Goal: Information Seeking & Learning: Find specific fact

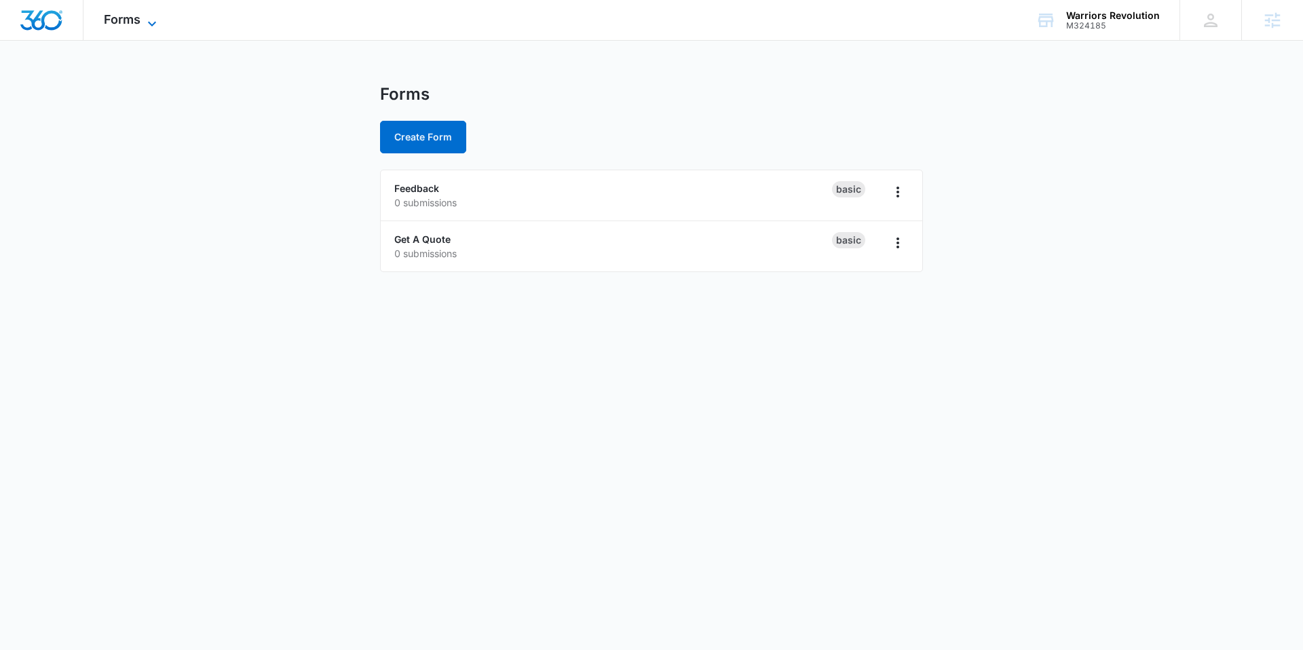
click at [158, 28] on div "Forms Apps Reputation Websites Forms CRM Email Social Shop Content Ads Intellig…" at bounding box center [131, 20] width 97 height 40
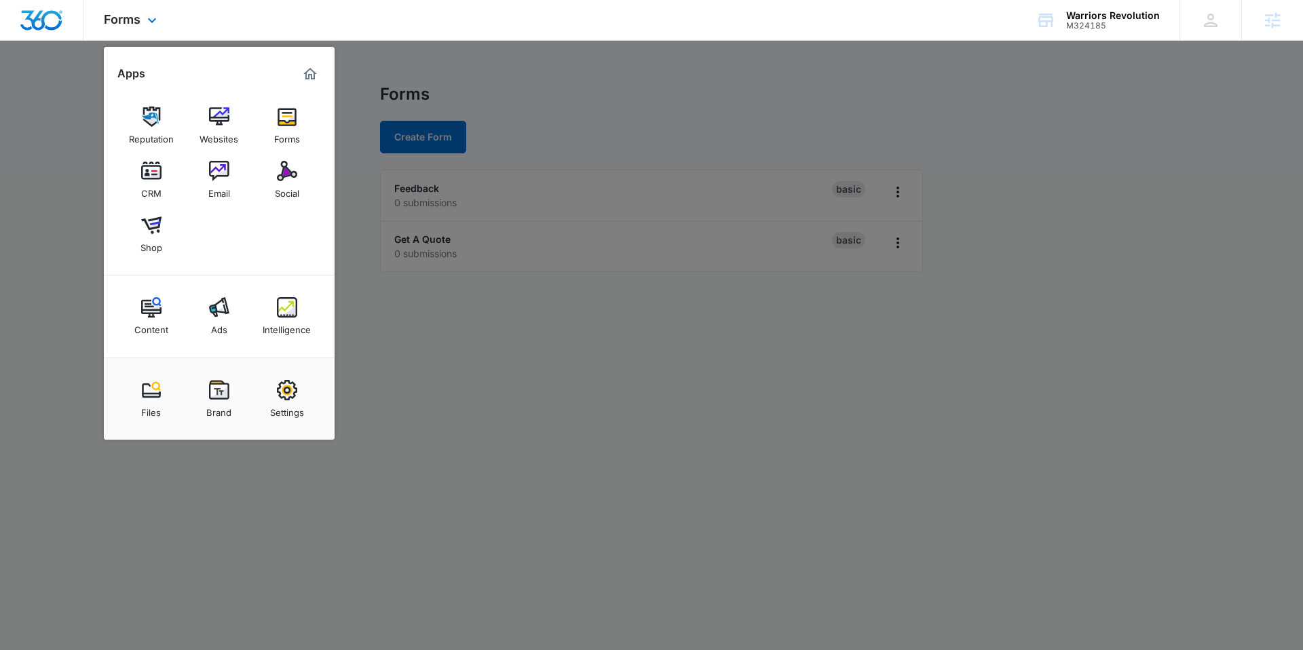
click at [310, 74] on img "Marketing 360® Dashboard" at bounding box center [310, 74] width 16 height 16
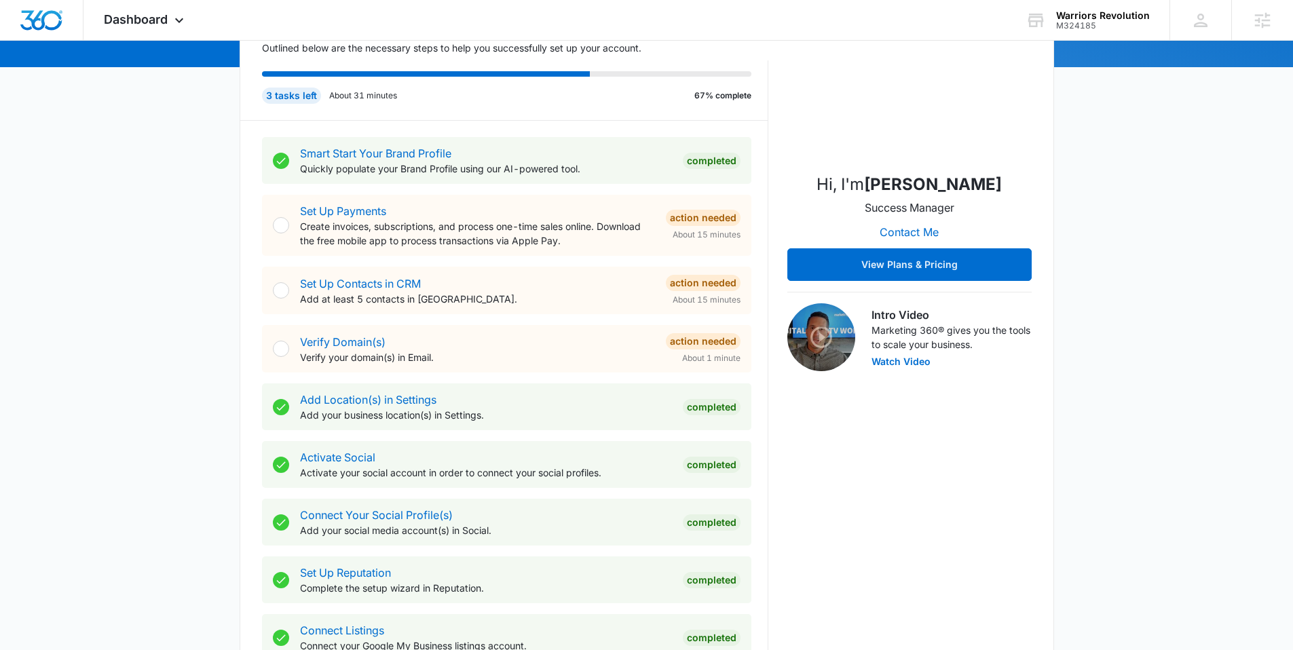
scroll to position [625, 0]
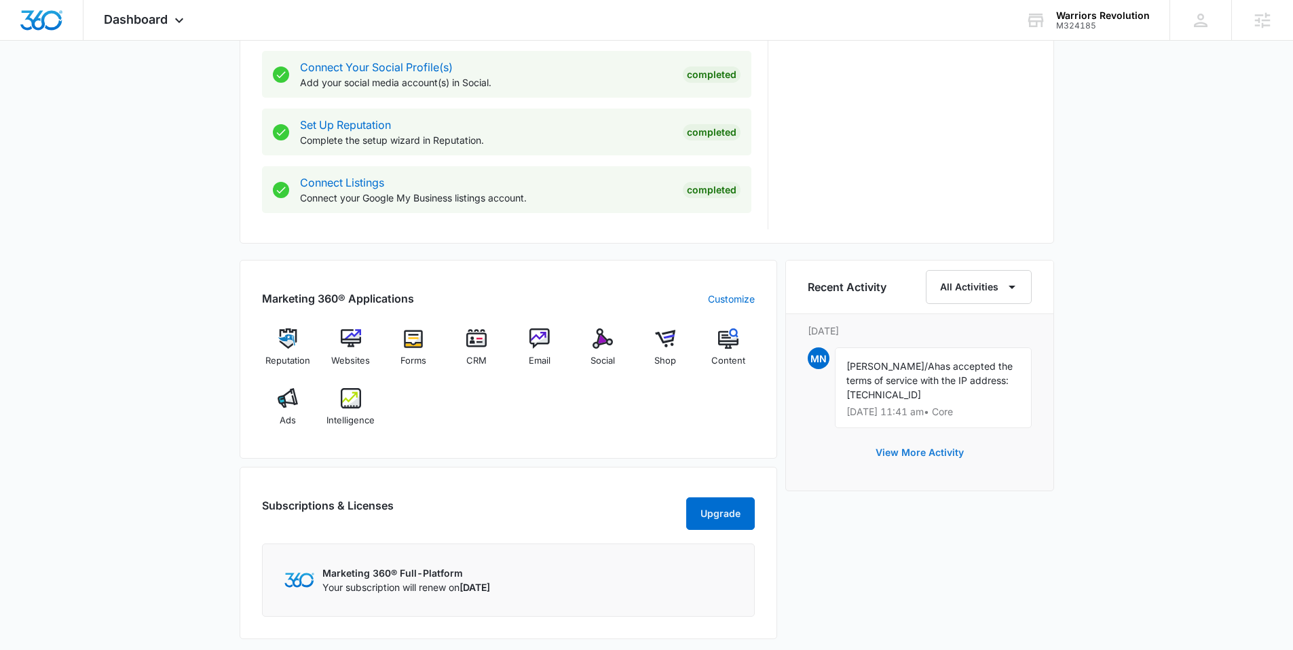
click at [907, 445] on button "View More Activity" at bounding box center [919, 452] width 115 height 33
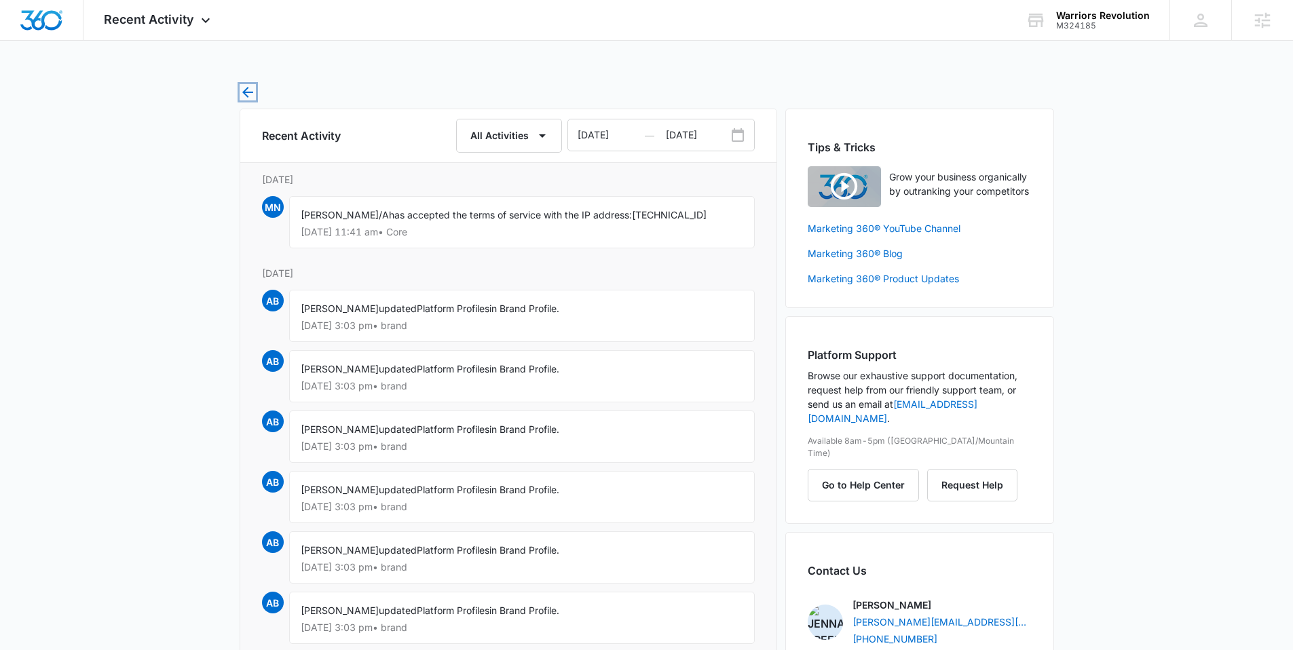
click at [248, 98] on icon "button" at bounding box center [248, 92] width 16 height 16
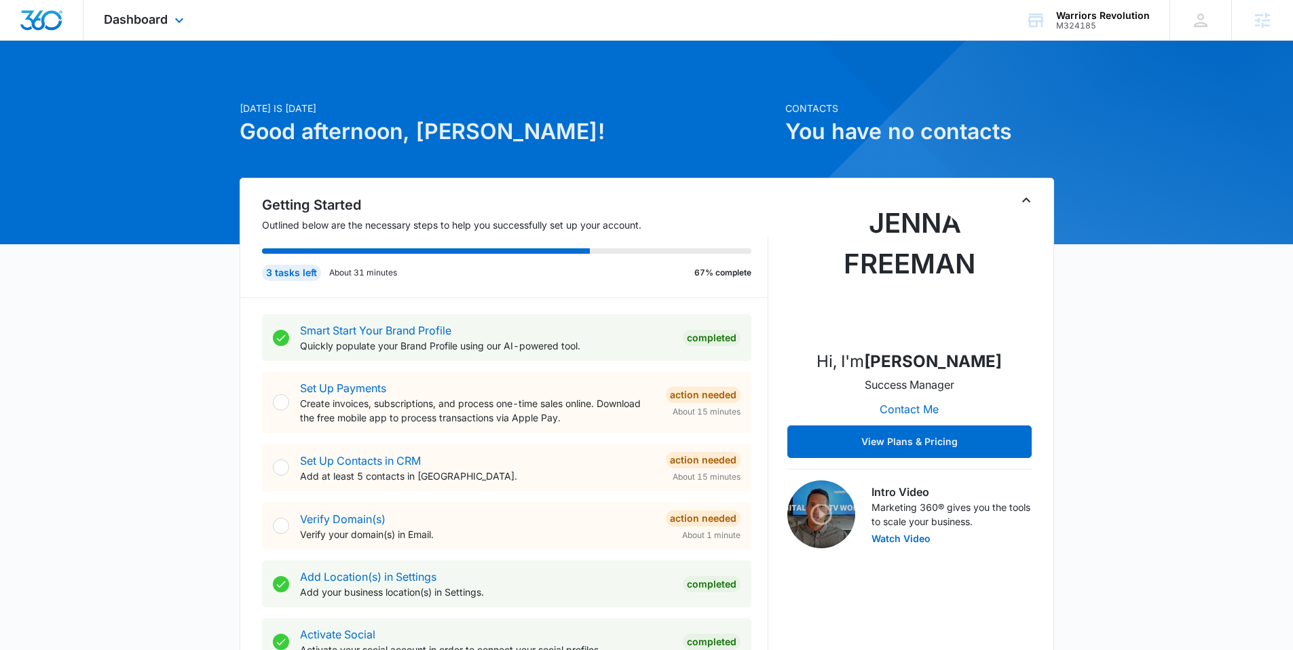
drag, startPoint x: 115, startPoint y: 18, endPoint x: 134, endPoint y: 63, distance: 48.9
click at [115, 18] on span "Dashboard" at bounding box center [136, 19] width 64 height 14
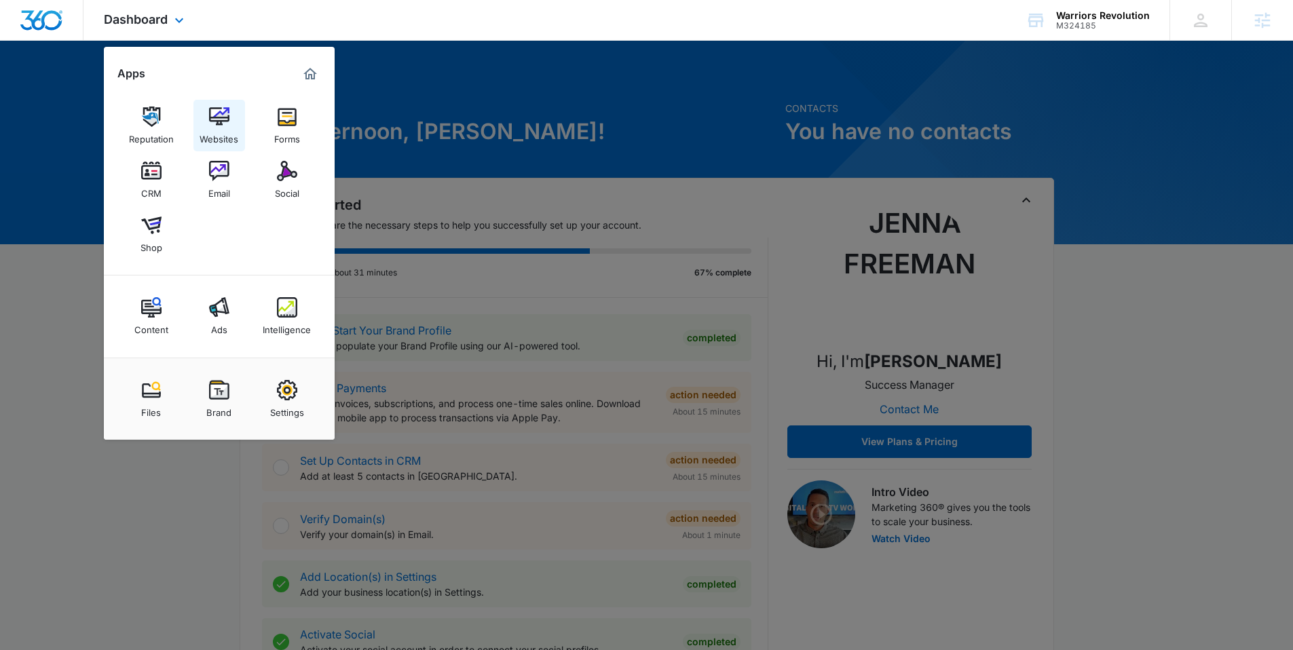
click at [229, 117] on link "Websites" at bounding box center [219, 126] width 52 height 52
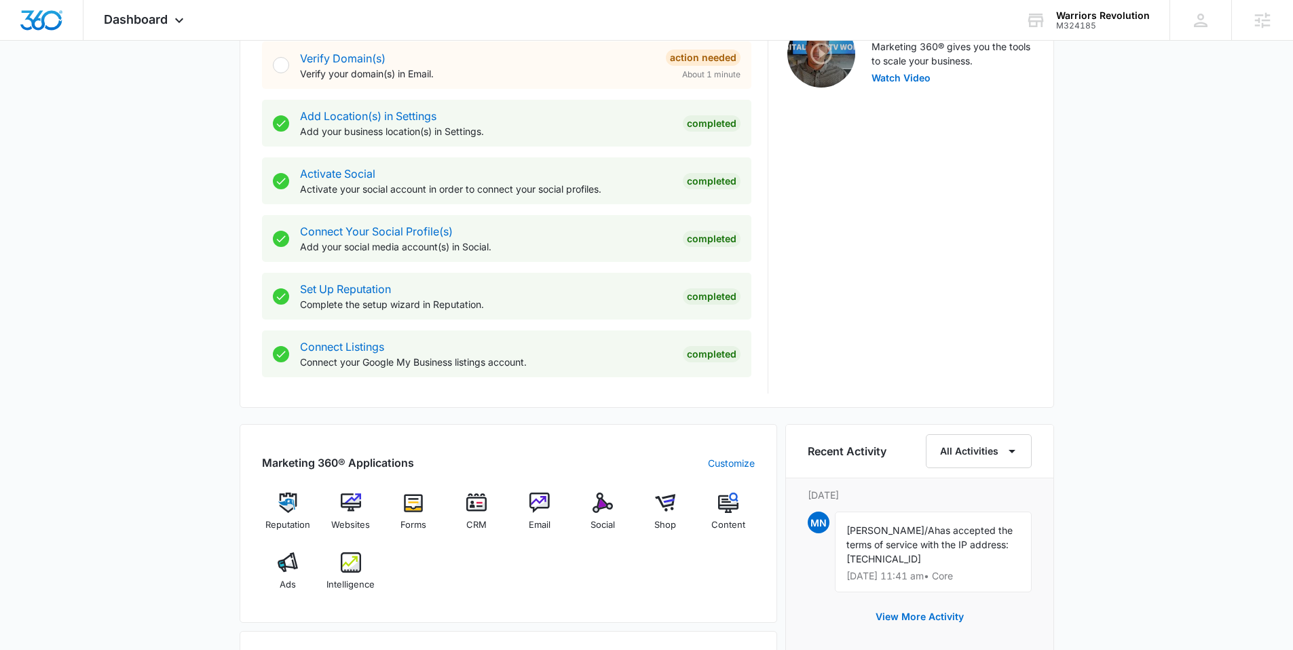
scroll to position [461, 0]
click at [334, 235] on link "Connect Your Social Profile(s)" at bounding box center [376, 231] width 153 height 14
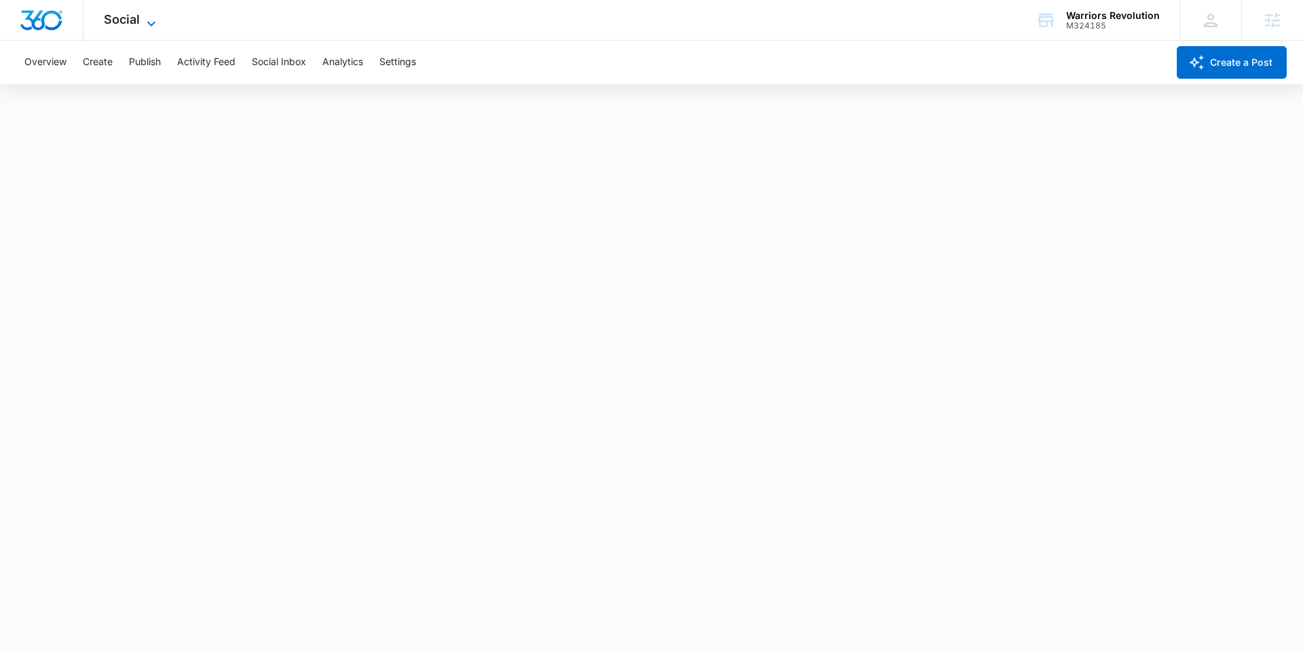
click at [153, 24] on icon at bounding box center [151, 24] width 16 height 16
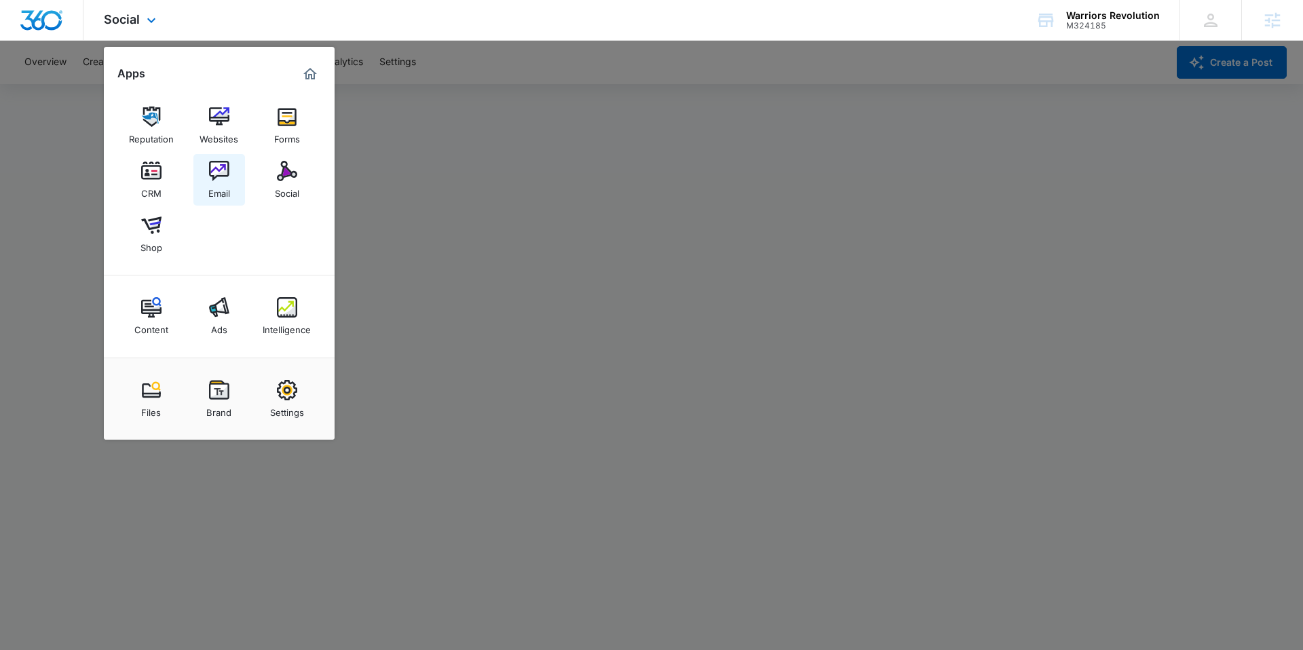
click at [214, 175] on img at bounding box center [219, 171] width 20 height 20
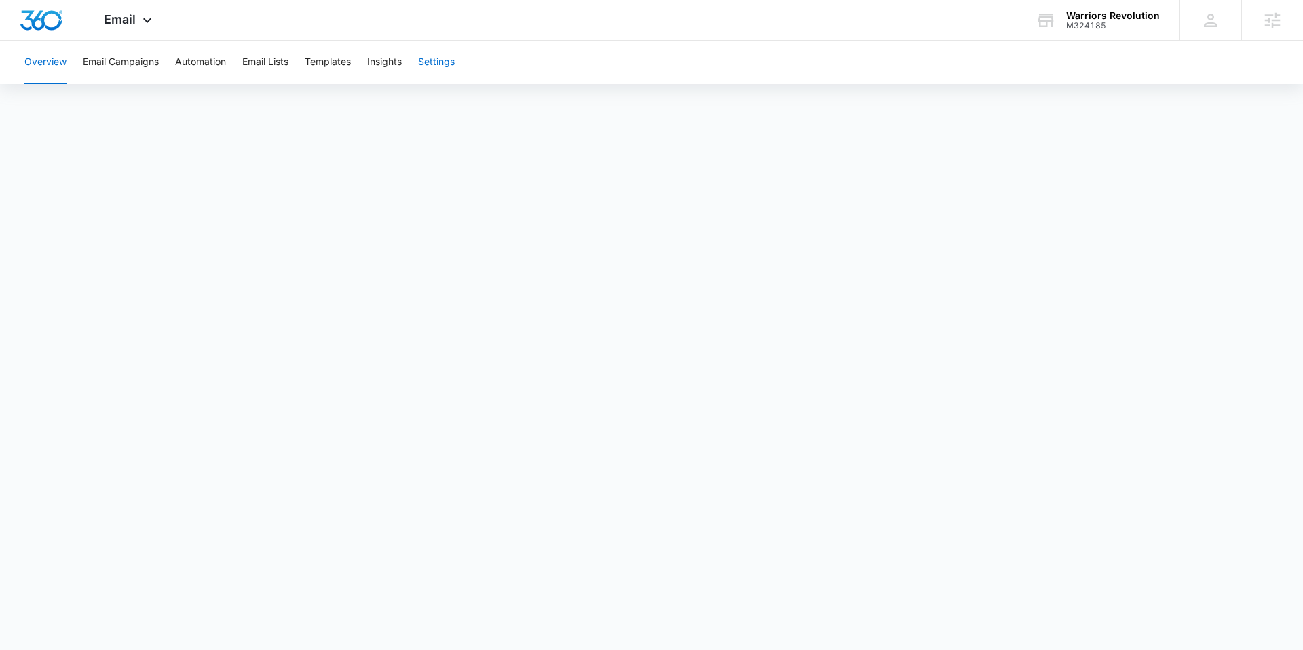
click at [448, 66] on button "Settings" at bounding box center [436, 62] width 37 height 43
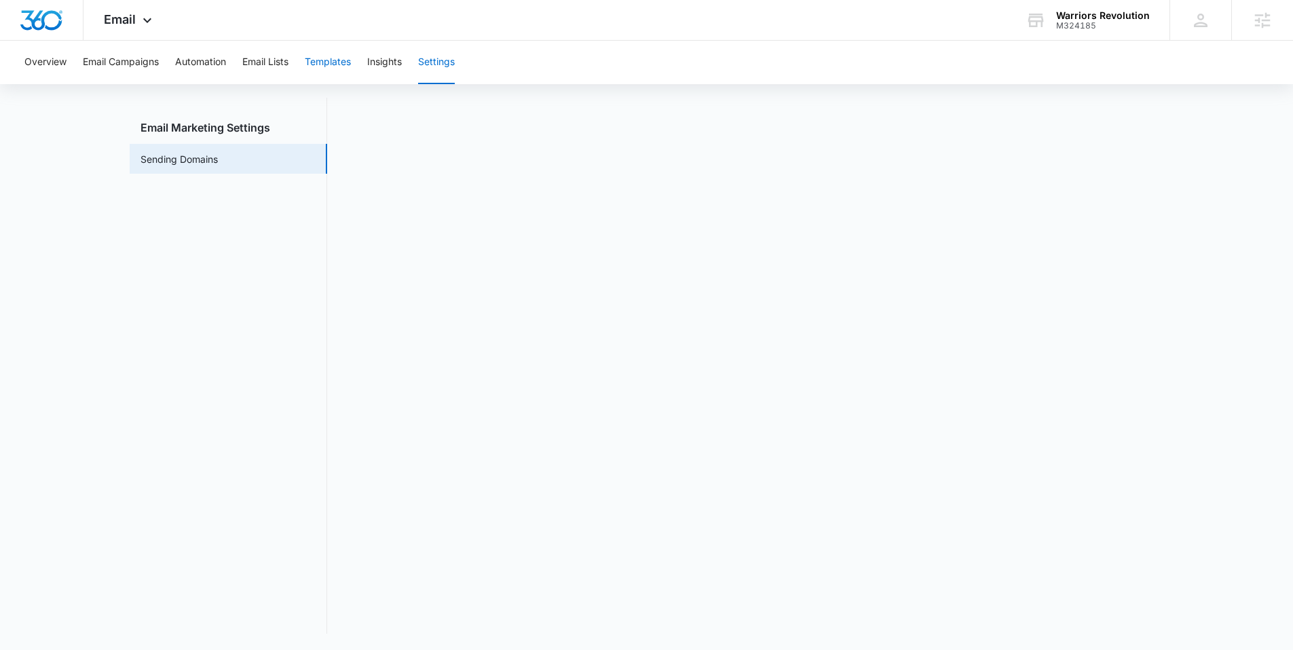
click at [317, 50] on button "Templates" at bounding box center [328, 62] width 46 height 43
click at [135, 18] on div "Email Apps Reputation Websites Forms CRM Email Social Shop Content Ads Intellig…" at bounding box center [129, 20] width 92 height 40
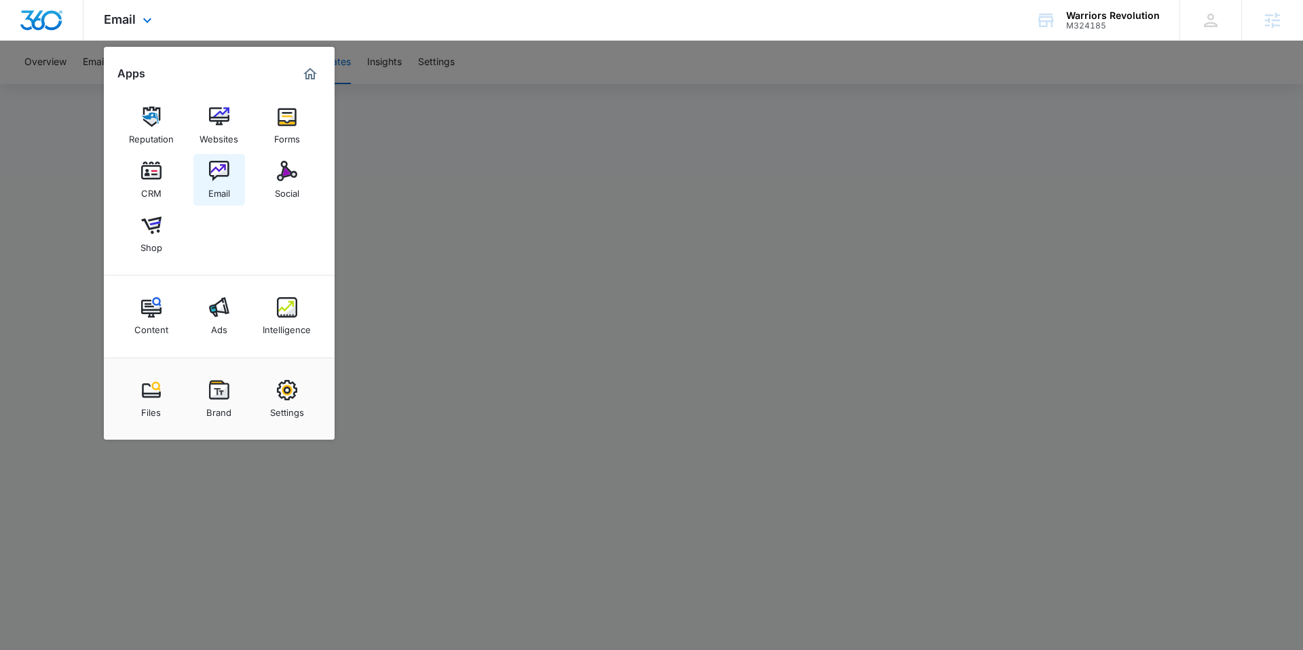
click at [217, 184] on div "Email" at bounding box center [219, 190] width 22 height 18
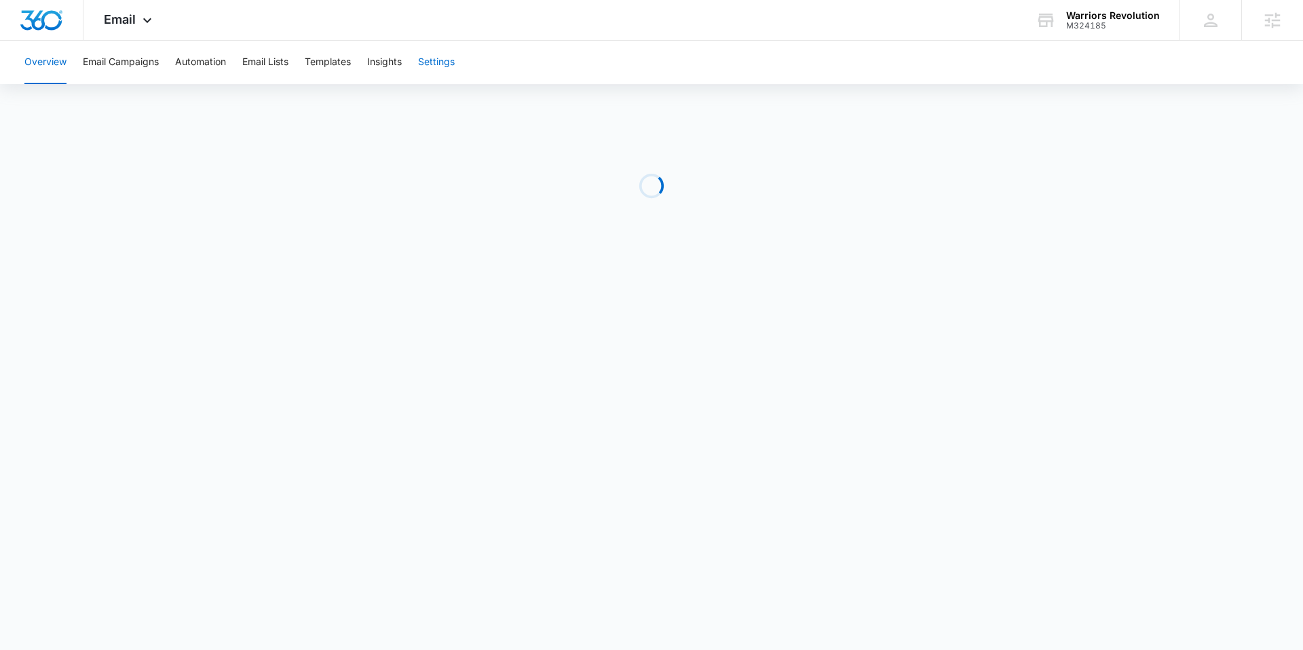
click at [453, 56] on button "Settings" at bounding box center [436, 62] width 37 height 43
click at [48, 25] on img "Dashboard" at bounding box center [41, 20] width 43 height 20
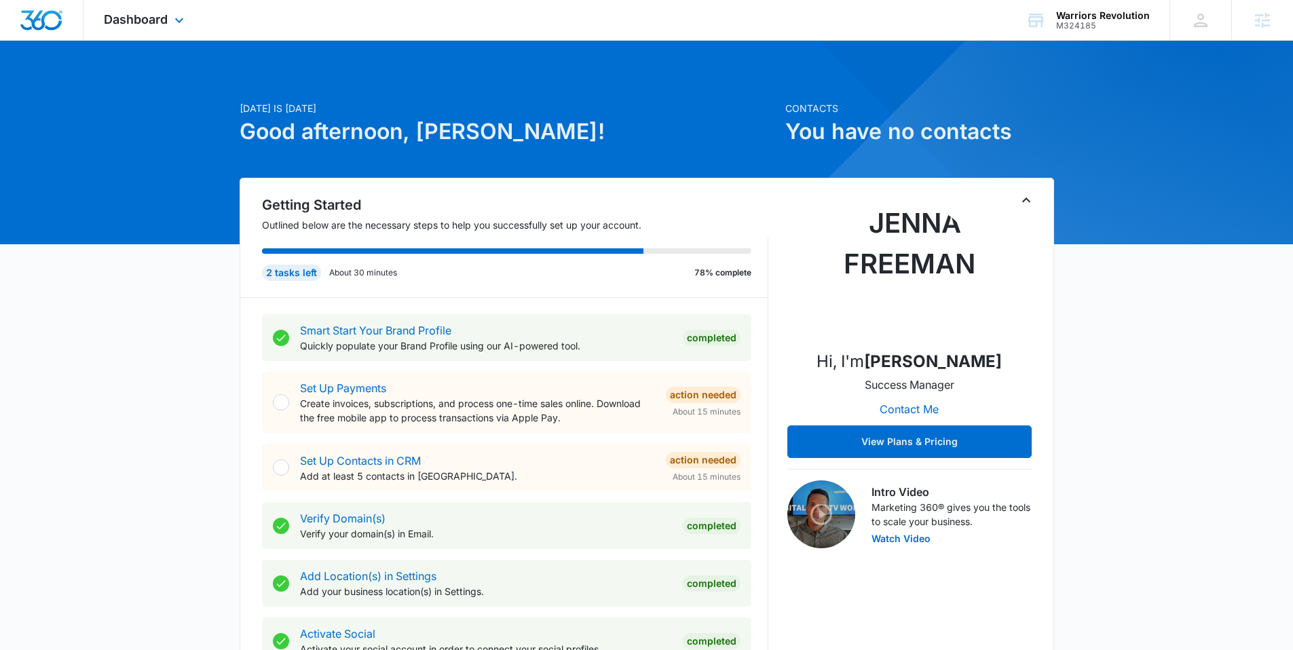
drag, startPoint x: 181, startPoint y: 5, endPoint x: 169, endPoint y: 35, distance: 32.3
click at [181, 5] on div "Dashboard Apps Reputation Websites Forms CRM Email Social Shop Content Ads Inte…" at bounding box center [145, 20] width 124 height 40
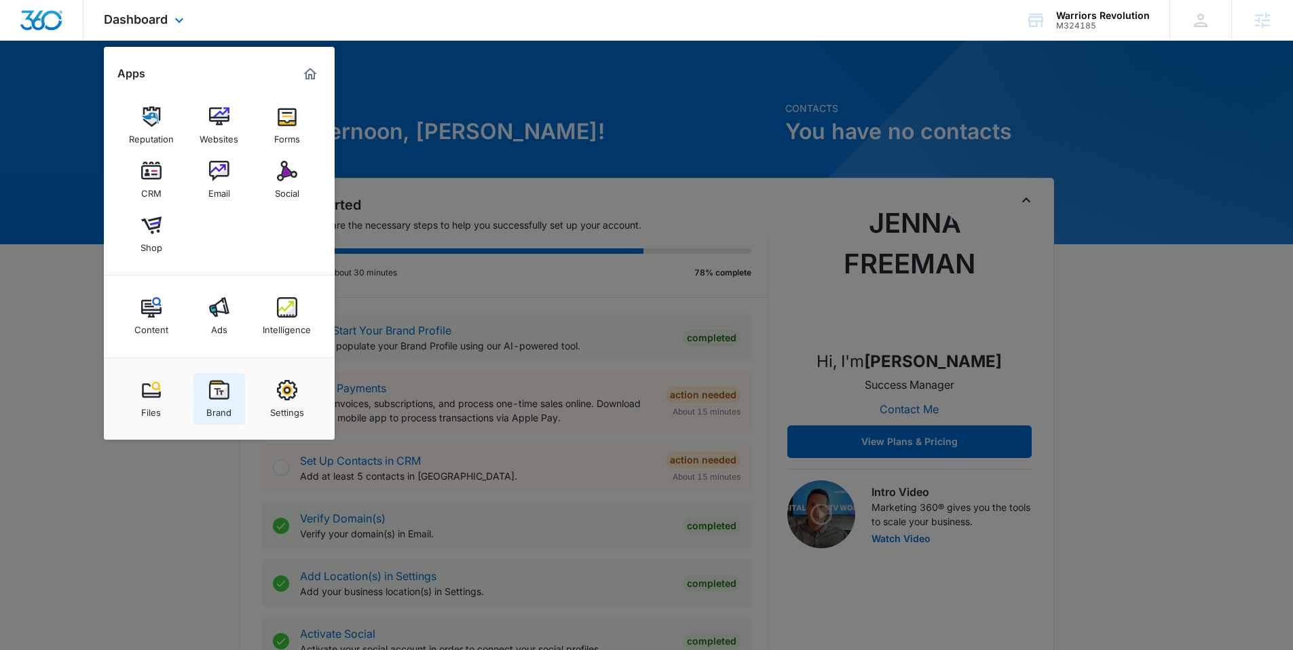
click at [224, 392] on img at bounding box center [219, 390] width 20 height 20
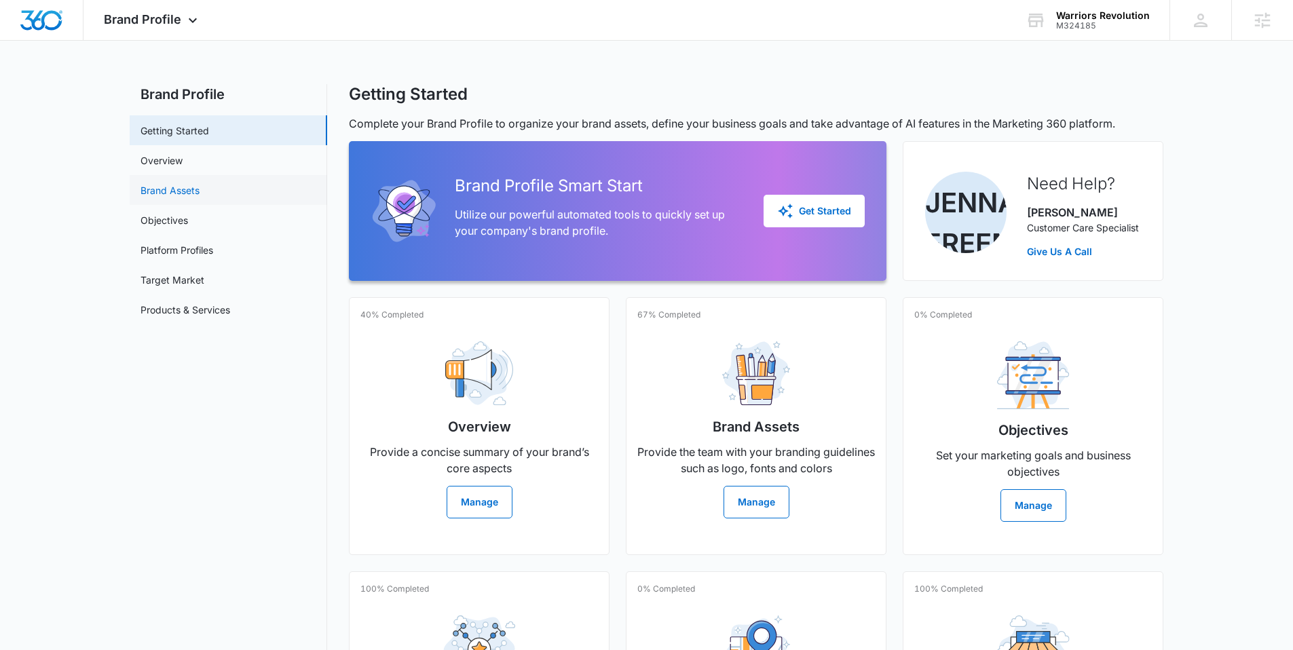
click at [199, 187] on link "Brand Assets" at bounding box center [169, 190] width 59 height 14
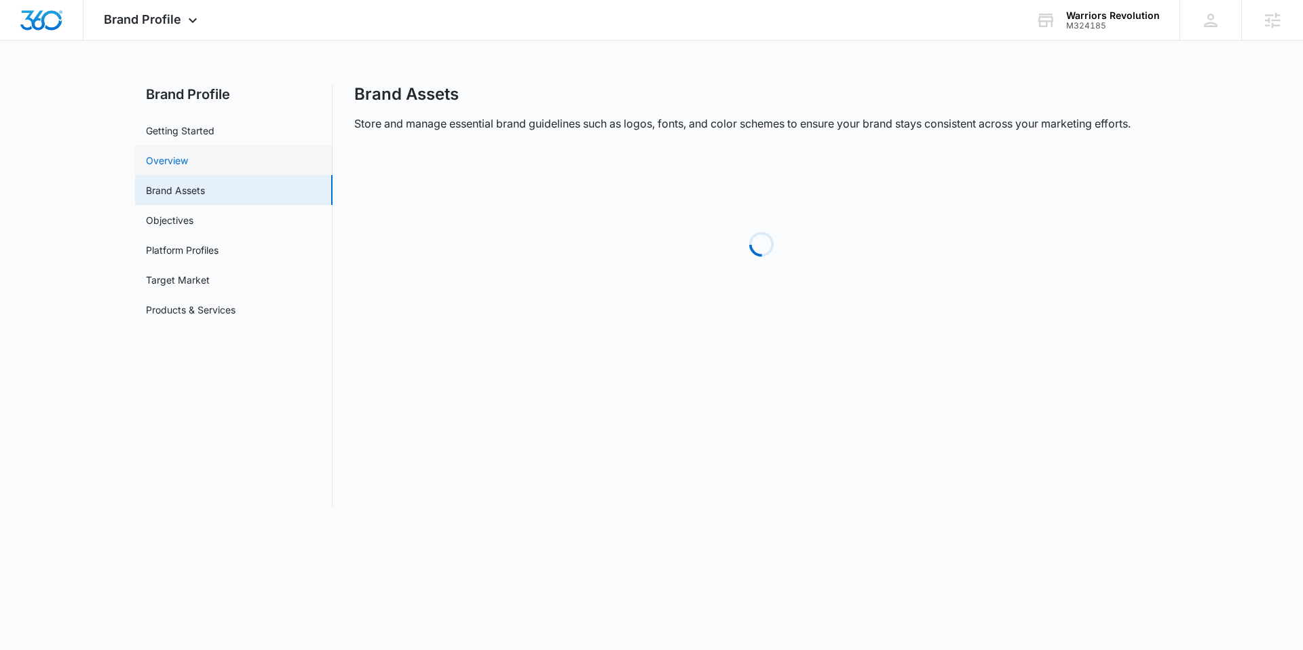
click at [184, 163] on link "Overview" at bounding box center [167, 160] width 42 height 14
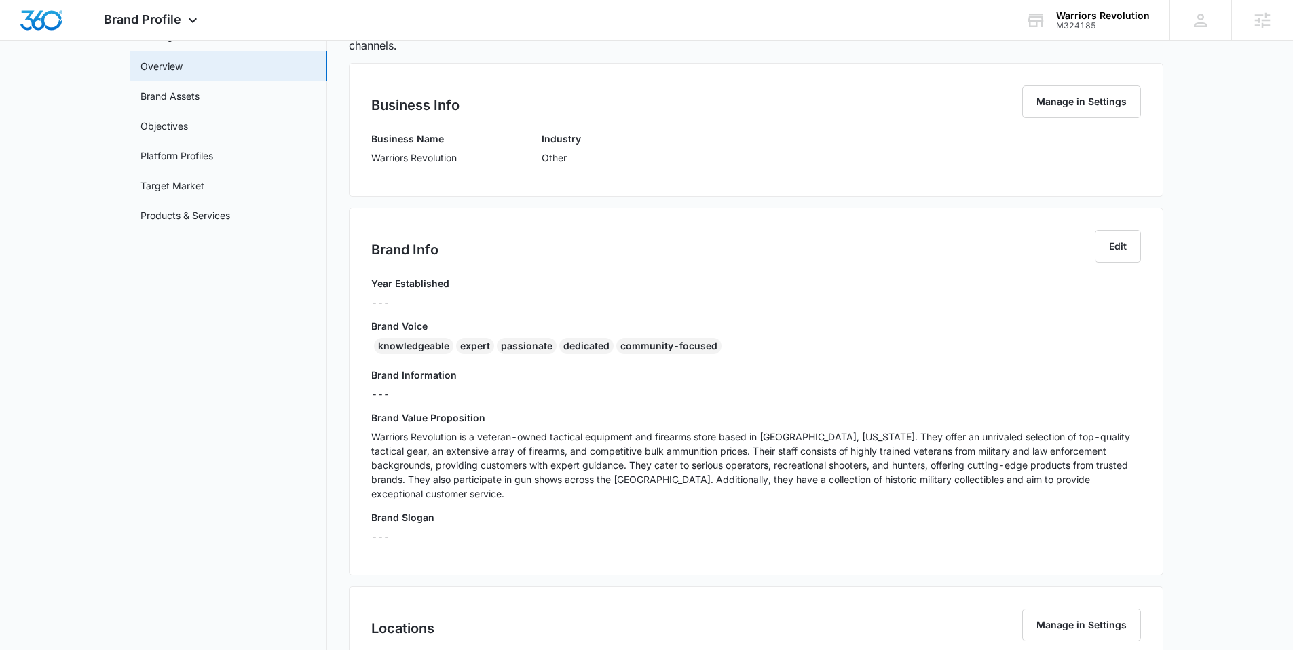
scroll to position [120, 0]
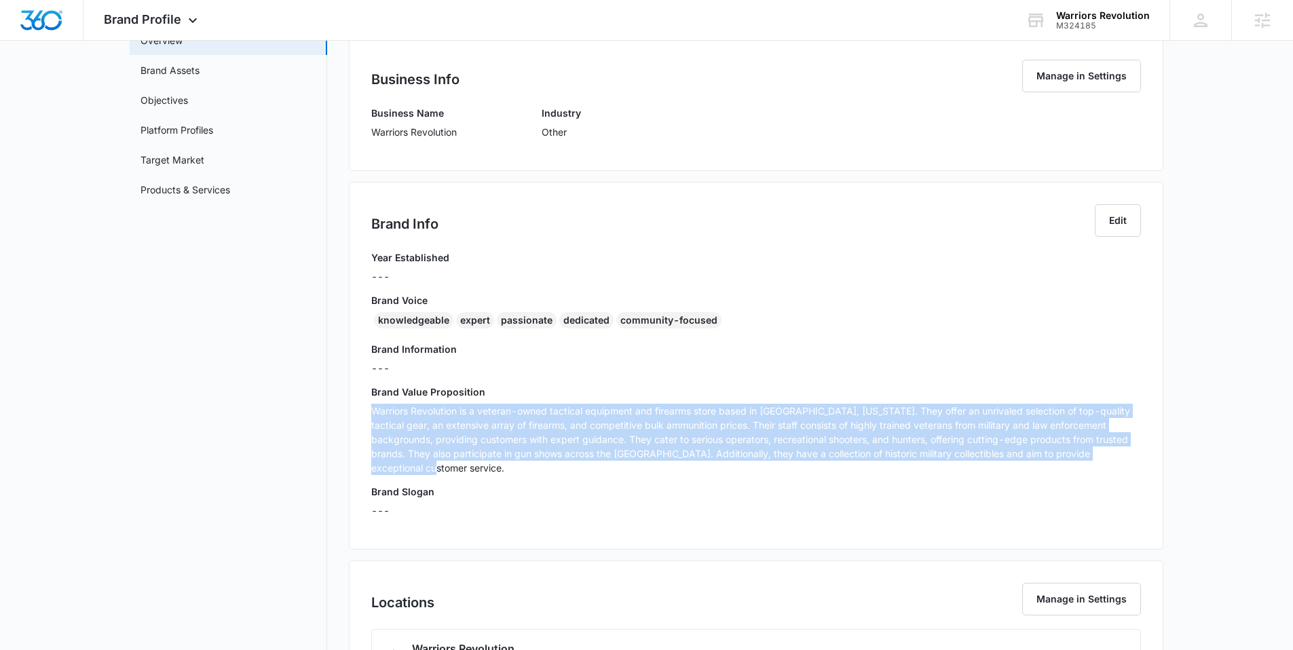
drag, startPoint x: 1137, startPoint y: 455, endPoint x: 366, endPoint y: 412, distance: 772.7
click at [366, 412] on div "Brand Info Edit Year Established --- Brand Voice knowledgeable expert passionat…" at bounding box center [756, 366] width 814 height 368
copy p "Warriors Revolution is a veteran-owned tactical equipment and firearms store ba…"
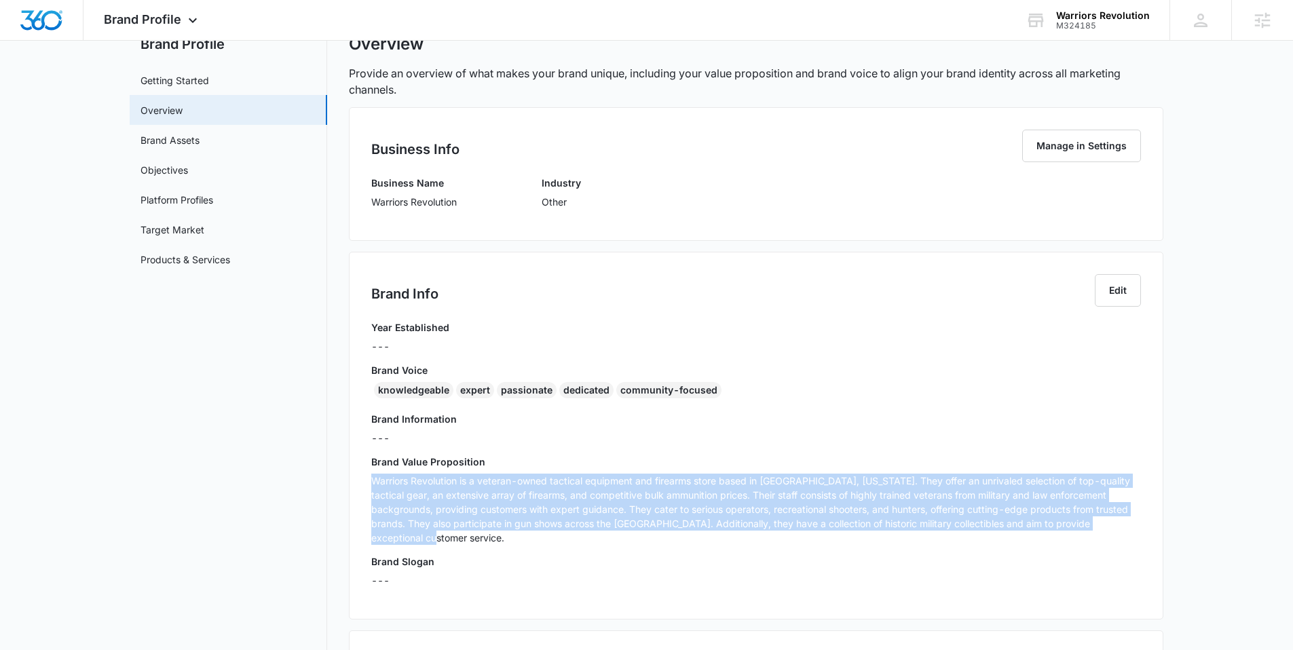
scroll to position [50, 0]
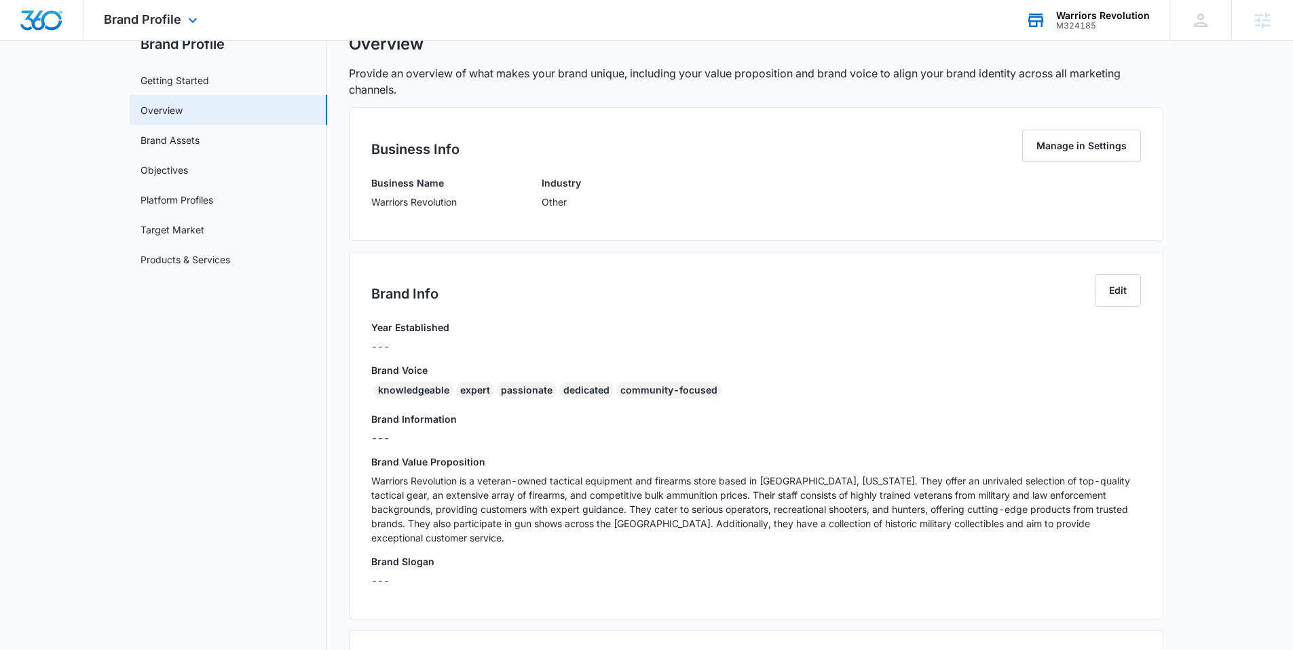
click at [1093, 18] on div "Warriors Revolution" at bounding box center [1103, 15] width 94 height 11
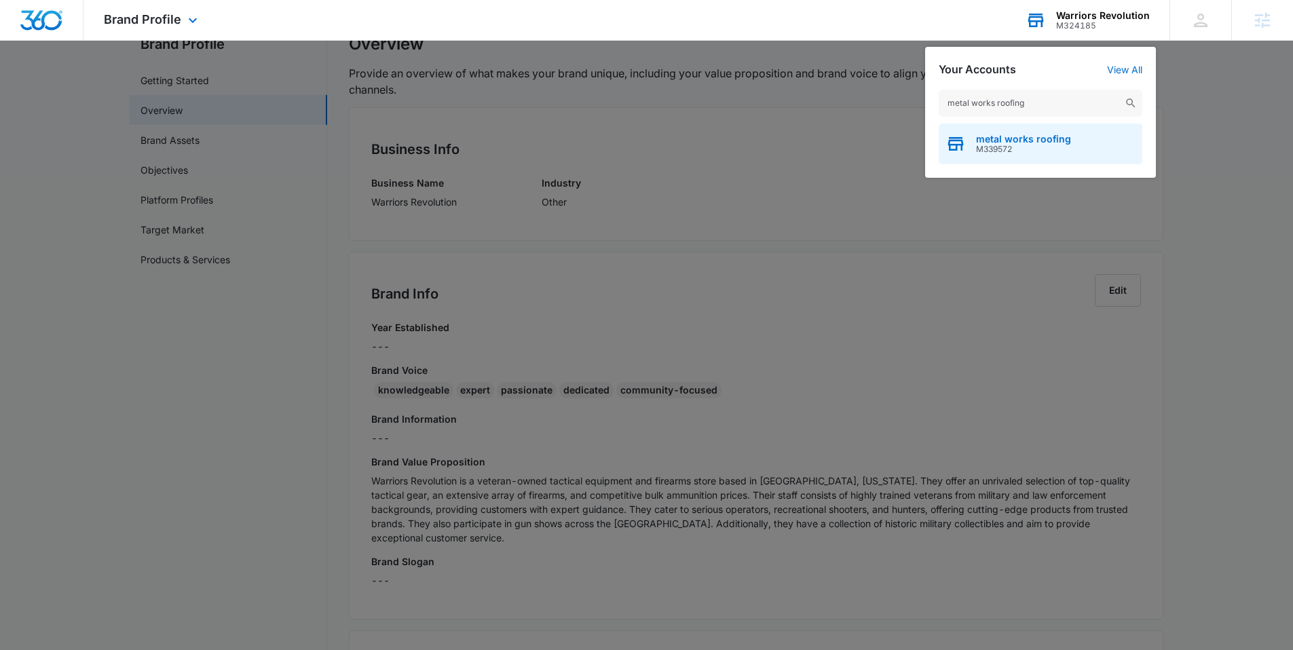
type input "metal works roofing"
click at [1001, 145] on span "M339572" at bounding box center [1023, 149] width 95 height 9
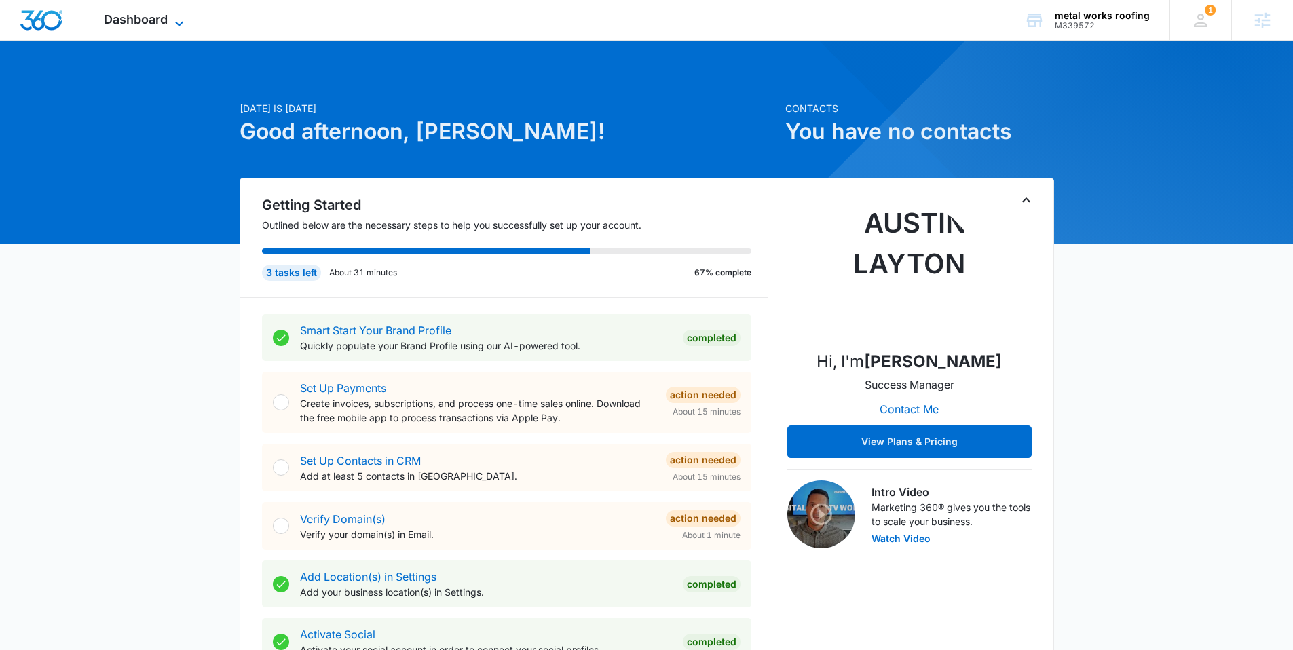
click at [166, 24] on span "Dashboard" at bounding box center [136, 19] width 64 height 14
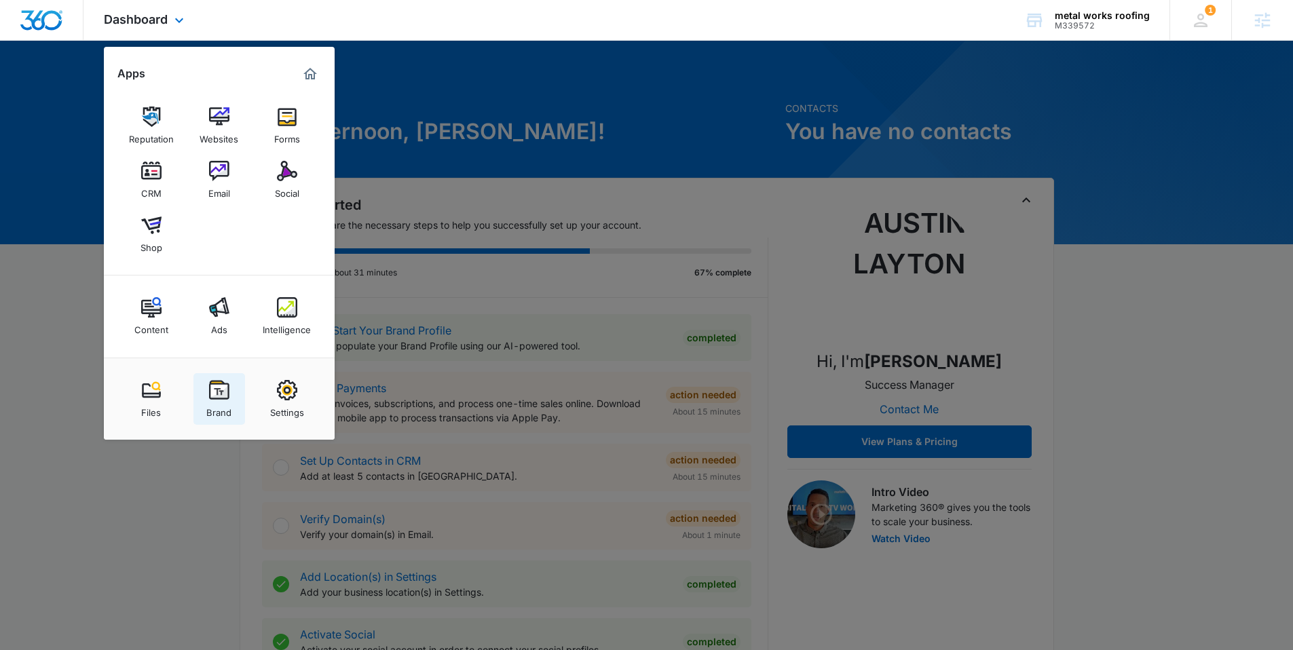
click at [217, 384] on img at bounding box center [219, 390] width 20 height 20
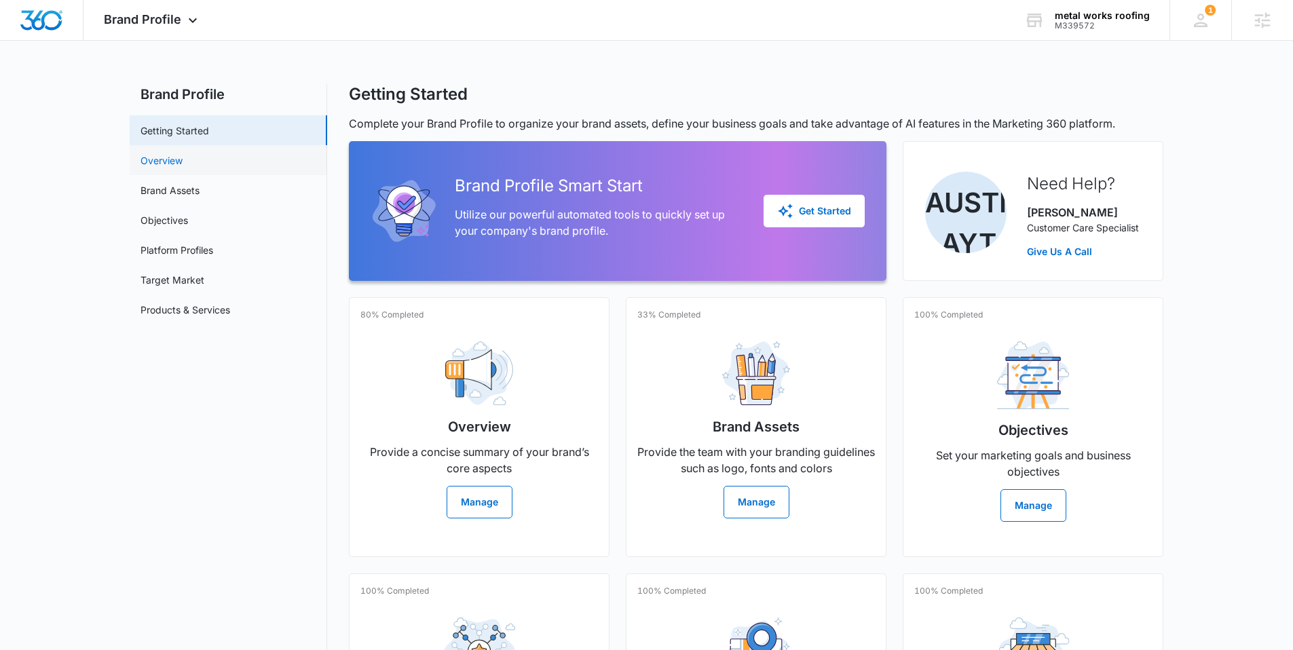
click at [183, 157] on link "Overview" at bounding box center [161, 160] width 42 height 14
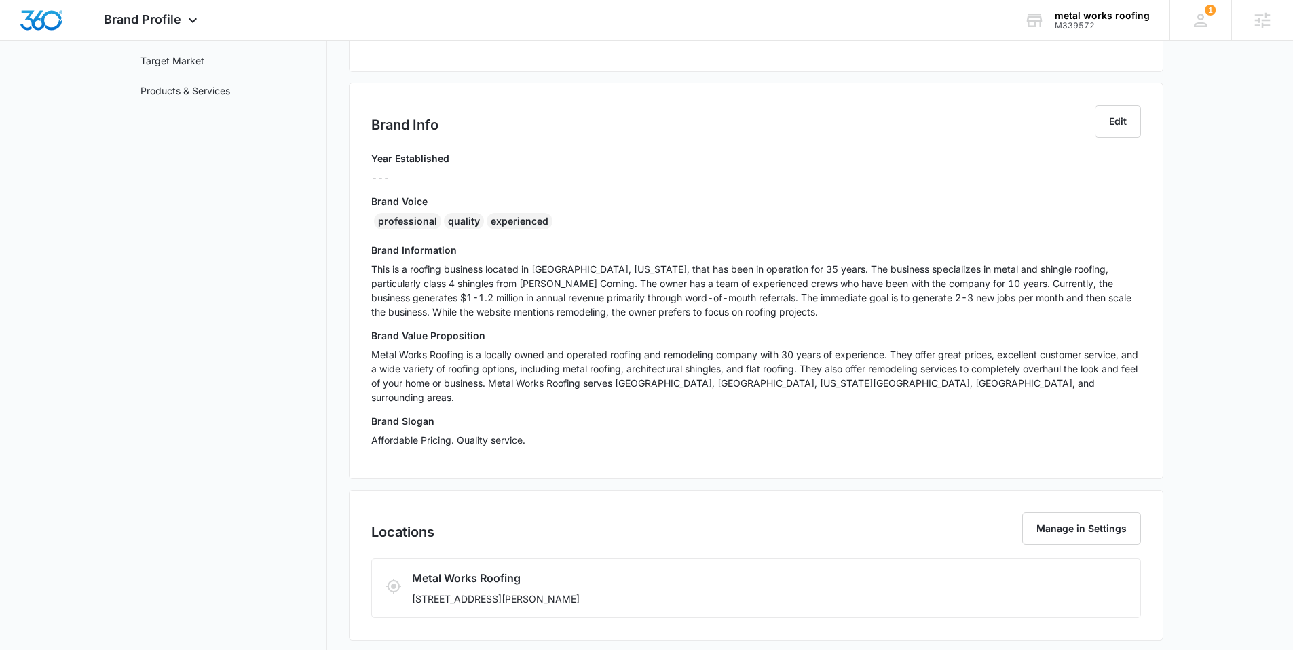
scroll to position [219, 0]
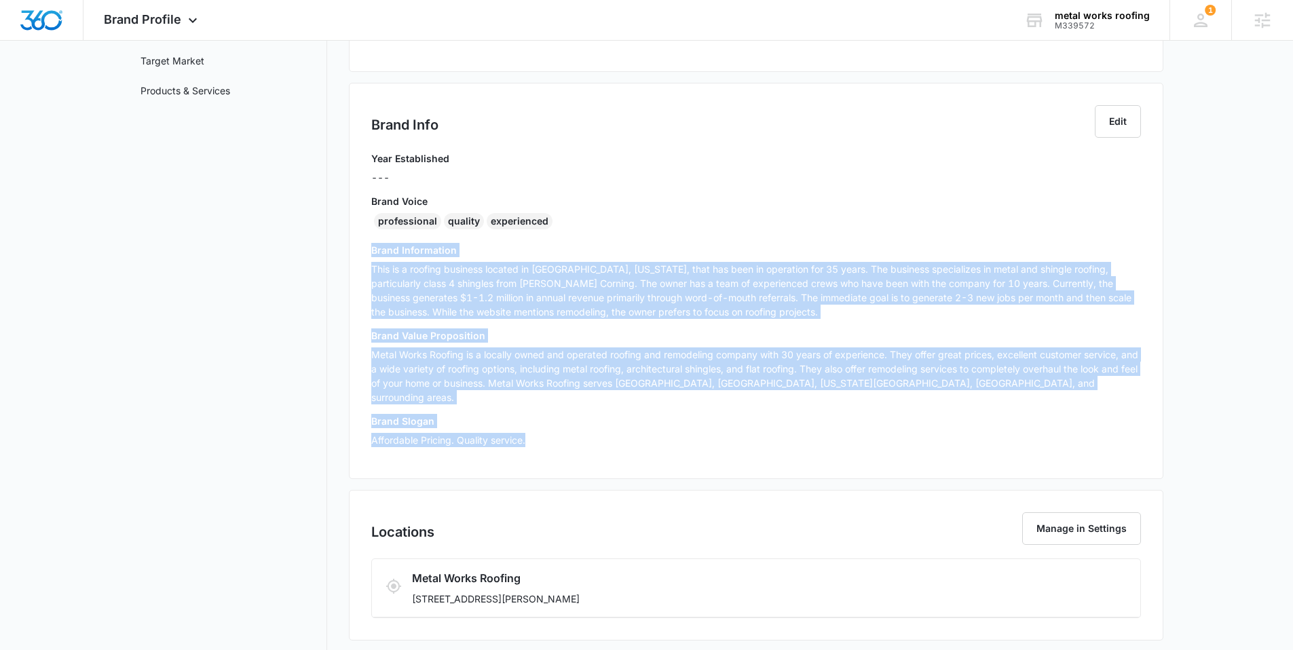
drag, startPoint x: 530, startPoint y: 426, endPoint x: 358, endPoint y: 252, distance: 244.2
click at [358, 252] on div "Brand Info Edit Year Established --- Brand Voice professional quality experienc…" at bounding box center [756, 281] width 814 height 396
copy div "Brand Information This is a roofing business located in Morgan County, Missouri…"
